Goal: Information Seeking & Learning: Find specific fact

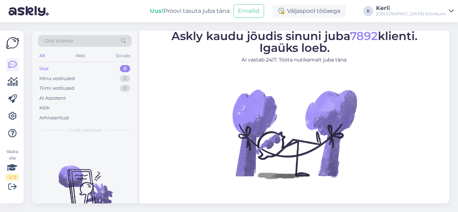
click at [86, 98] on div "AI Assistent" at bounding box center [85, 98] width 94 height 10
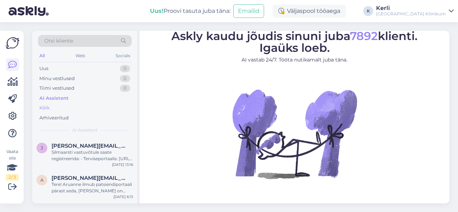
click at [76, 108] on div "Kõik" at bounding box center [85, 108] width 94 height 10
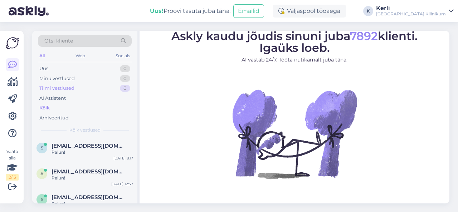
click at [79, 84] on div "Tiimi vestlused 0" at bounding box center [85, 88] width 94 height 10
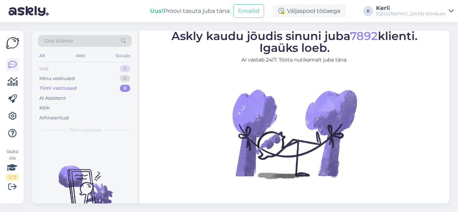
click at [56, 66] on div "Uus 0" at bounding box center [85, 69] width 94 height 10
click at [13, 115] on icon at bounding box center [12, 116] width 9 height 9
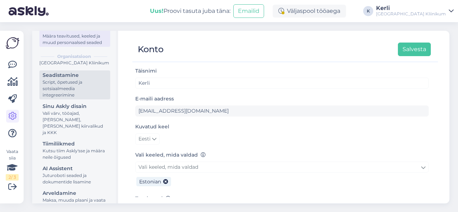
scroll to position [64, 0]
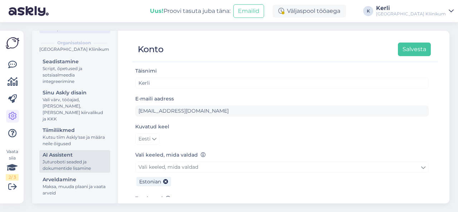
click at [74, 158] on div "AI Assistent" at bounding box center [75, 155] width 64 height 8
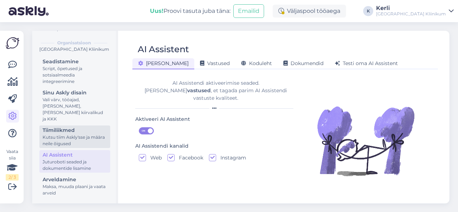
click at [77, 140] on div "Kutsu tiim Askly'sse ja määra neile õigused" at bounding box center [75, 140] width 64 height 13
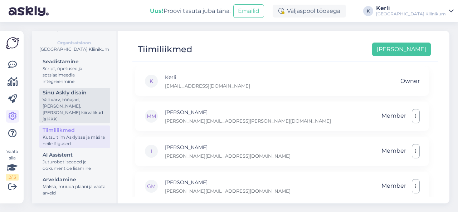
click at [70, 106] on div "Vali värv, tööajad, [PERSON_NAME], [PERSON_NAME] kiirvalikud ja KKK" at bounding box center [75, 110] width 64 height 26
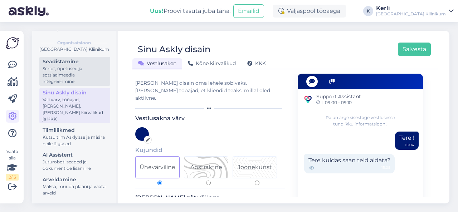
click at [77, 80] on div "Script, õpetused ja sotsiaalmeedia integreerimine" at bounding box center [75, 75] width 64 height 19
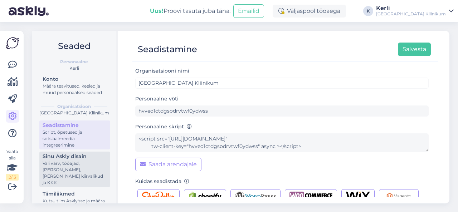
click at [87, 178] on div "Vali värv, tööajad, [PERSON_NAME], [PERSON_NAME] kiirvalikud ja KKK" at bounding box center [75, 173] width 64 height 26
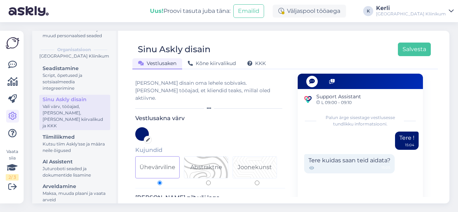
scroll to position [64, 0]
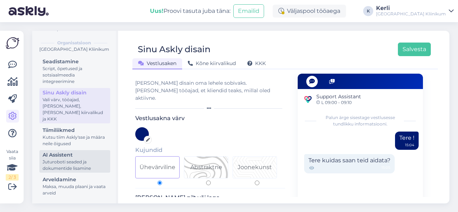
click at [83, 156] on div "AI Assistent" at bounding box center [75, 155] width 64 height 8
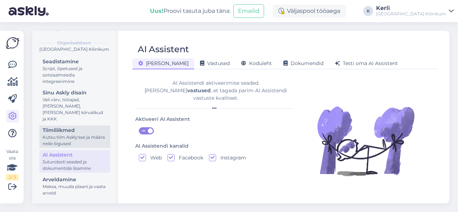
click at [84, 140] on div "Kutsu tiim Askly'sse ja määra neile õigused" at bounding box center [75, 140] width 64 height 13
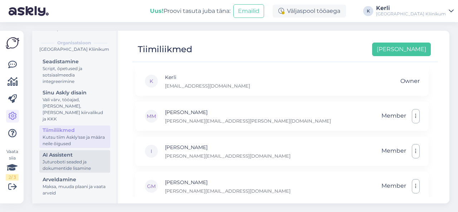
click at [78, 166] on div "Juturoboti seaded ja dokumentide lisamine" at bounding box center [75, 165] width 64 height 13
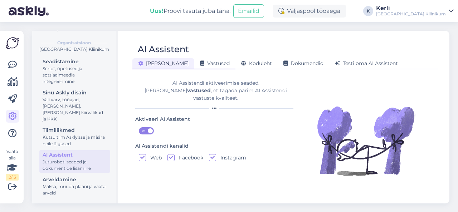
click at [200, 63] on span "Vastused" at bounding box center [215, 63] width 30 height 6
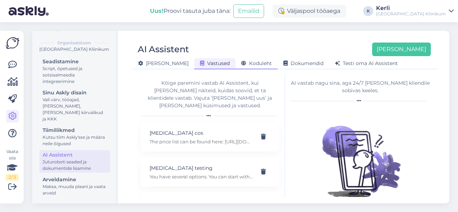
click at [241, 62] on span "Koduleht" at bounding box center [256, 63] width 31 height 6
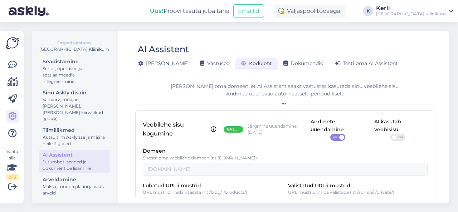
scroll to position [49, 0]
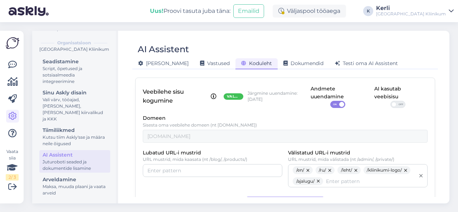
click at [397, 103] on span "OFF" at bounding box center [401, 104] width 9 height 6
click at [391, 101] on input "OFF" at bounding box center [391, 101] width 0 height 0
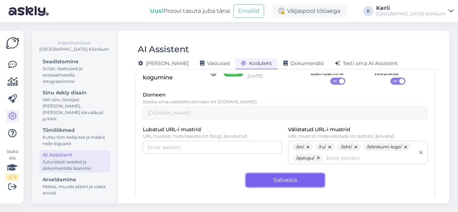
click at [291, 179] on button "Salvesta" at bounding box center [285, 181] width 79 height 14
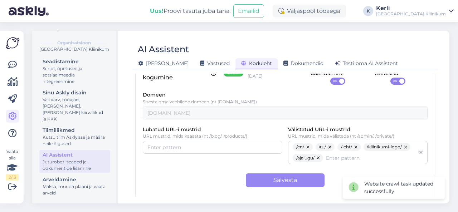
scroll to position [0, 0]
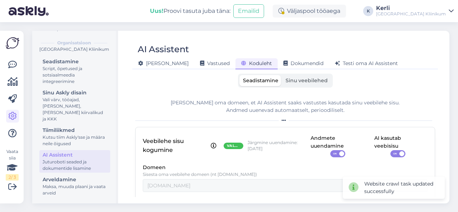
click at [296, 86] on div "Seadistamine Sinu veebilehed" at bounding box center [285, 81] width 95 height 14
click at [301, 79] on span "Sinu veebilehed" at bounding box center [307, 80] width 42 height 6
click at [282, 75] on input "Sinu veebilehed" at bounding box center [282, 75] width 0 height 0
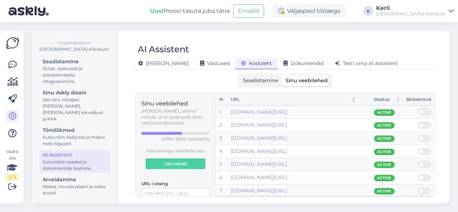
click at [258, 78] on span "Seadistamine" at bounding box center [260, 80] width 35 height 6
click at [239, 75] on input "Seadistamine" at bounding box center [239, 75] width 0 height 0
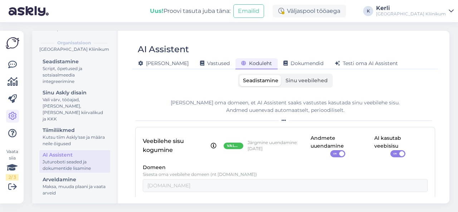
click at [278, 57] on div "[PERSON_NAME] Vastused Koduleht Dokumendid [PERSON_NAME] oma AI Assistent" at bounding box center [281, 62] width 299 height 13
click at [335, 61] on span "Testi oma AI Assistent" at bounding box center [366, 63] width 63 height 6
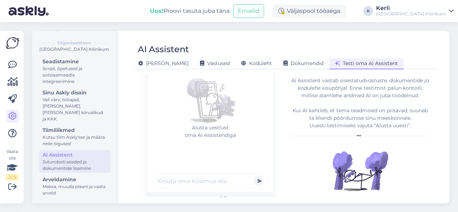
scroll to position [82, 0]
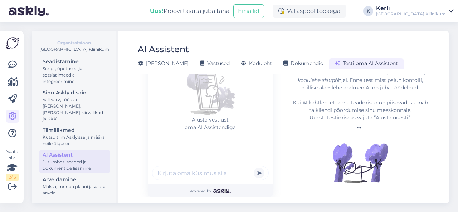
click at [195, 178] on input "text" at bounding box center [210, 173] width 117 height 14
type input "kuidas [PERSON_NAME] kontakte"
click at [254, 168] on button "submit" at bounding box center [259, 173] width 11 height 11
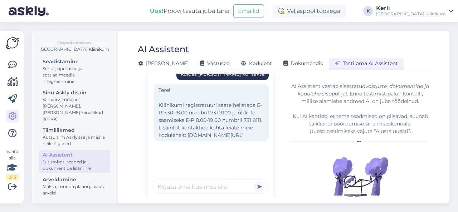
scroll to position [73, 0]
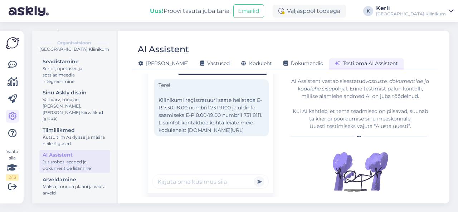
click at [238, 136] on div "Tere! Kliinikumi registratuuri saate helistada E-R 7.30-18.00 numbril 731 9100 …" at bounding box center [211, 107] width 115 height 57
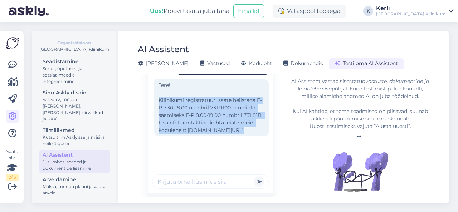
click at [238, 136] on div "Tere! Kliinikumi registratuuri saate helistada E-R 7.30-18.00 numbril 731 9100 …" at bounding box center [211, 107] width 115 height 57
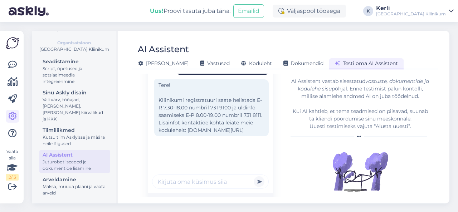
click at [238, 136] on div "Tere! Kliinikumi registratuuri saate helistada E-R 7.30-18.00 numbril 731 9100 …" at bounding box center [211, 107] width 115 height 57
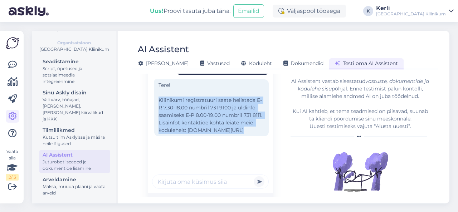
click at [238, 136] on div "Tere! Kliinikumi registratuuri saate helistada E-R 7.30-18.00 numbril 731 9100 …" at bounding box center [211, 107] width 115 height 57
drag, startPoint x: 253, startPoint y: 136, endPoint x: 156, endPoint y: 135, distance: 96.3
click at [156, 135] on div "Tere! Kliinikumi registratuuri saate helistada E-R 7.30-18.00 numbril 731 9100 …" at bounding box center [211, 107] width 115 height 57
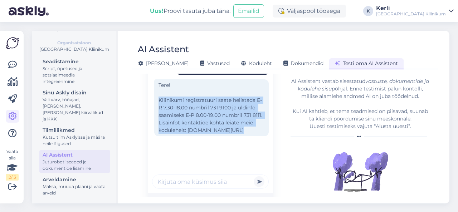
copy div "[DOMAIN_NAME][URL]"
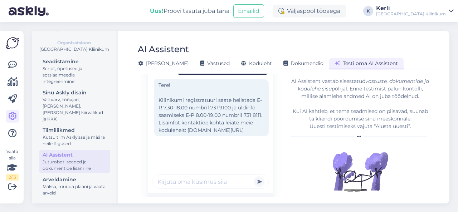
click at [184, 182] on input "text" at bounding box center [210, 182] width 117 height 14
type input "B"
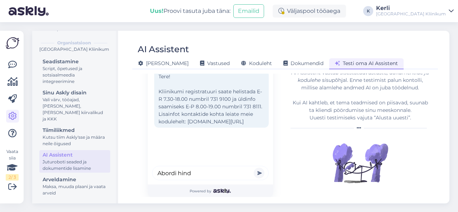
type input "Abordi hind"
click at [254, 168] on button "submit" at bounding box center [259, 173] width 11 height 11
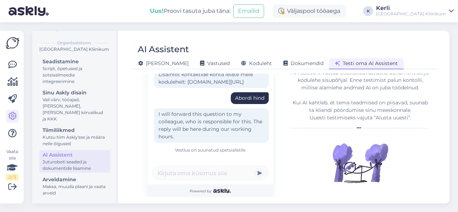
click at [222, 147] on div "Vestlus on suunatud spetsialistile" at bounding box center [210, 150] width 117 height 6
click at [261, 176] on button "submit" at bounding box center [259, 173] width 11 height 11
click at [335, 62] on span "Testi oma AI Assistent" at bounding box center [366, 63] width 63 height 6
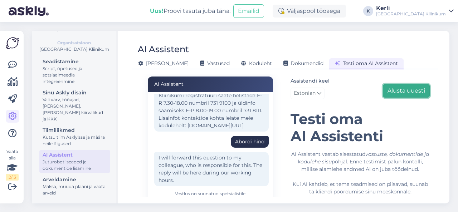
click at [407, 86] on button "Alusta uuesti" at bounding box center [406, 91] width 47 height 14
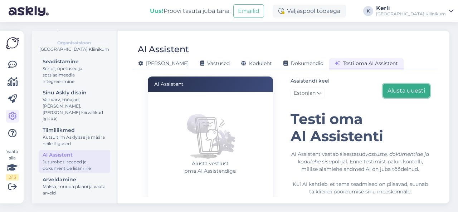
scroll to position [82, 0]
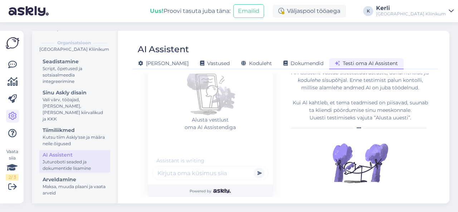
click at [203, 176] on input "text" at bounding box center [210, 173] width 117 height 14
type input "d"
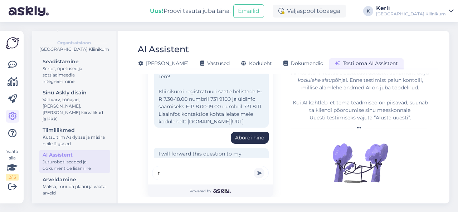
scroll to position [85, 0]
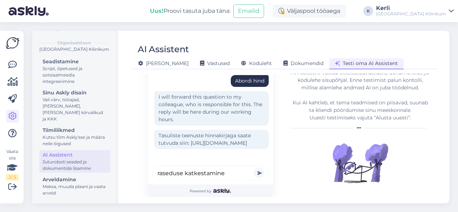
type input "raseduse katkestamine"
click at [254, 168] on button "submit" at bounding box center [259, 173] width 11 height 11
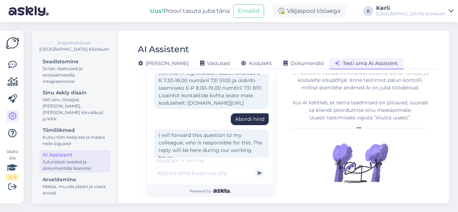
scroll to position [101, 0]
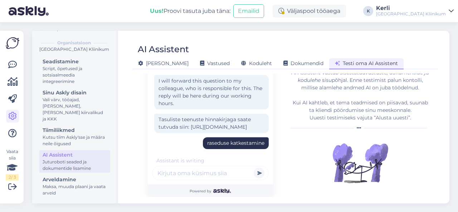
click at [237, 168] on input "text" at bounding box center [210, 173] width 117 height 14
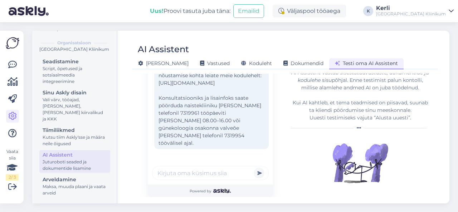
scroll to position [0, 0]
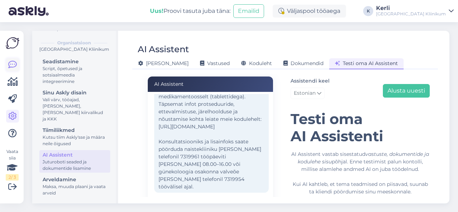
click at [11, 67] on icon at bounding box center [12, 65] width 9 height 9
